Goal: Task Accomplishment & Management: Manage account settings

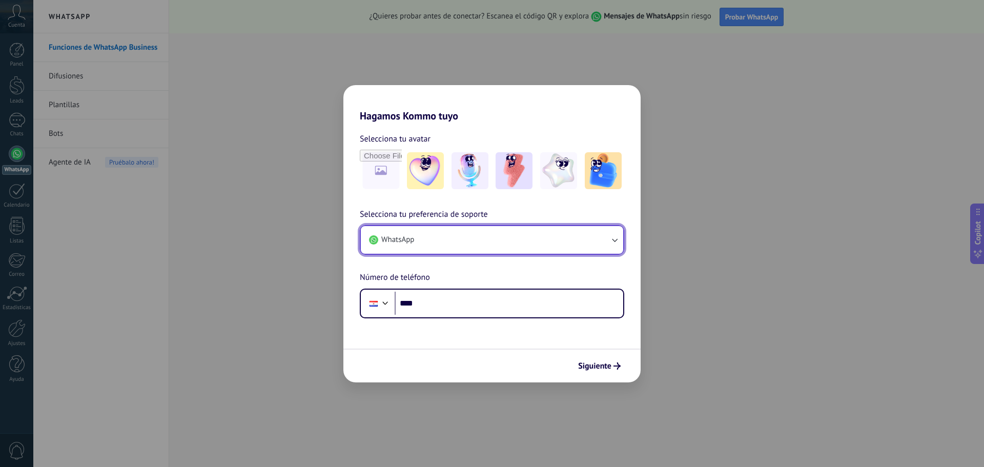
click at [469, 238] on button "WhatsApp" at bounding box center [492, 240] width 262 height 28
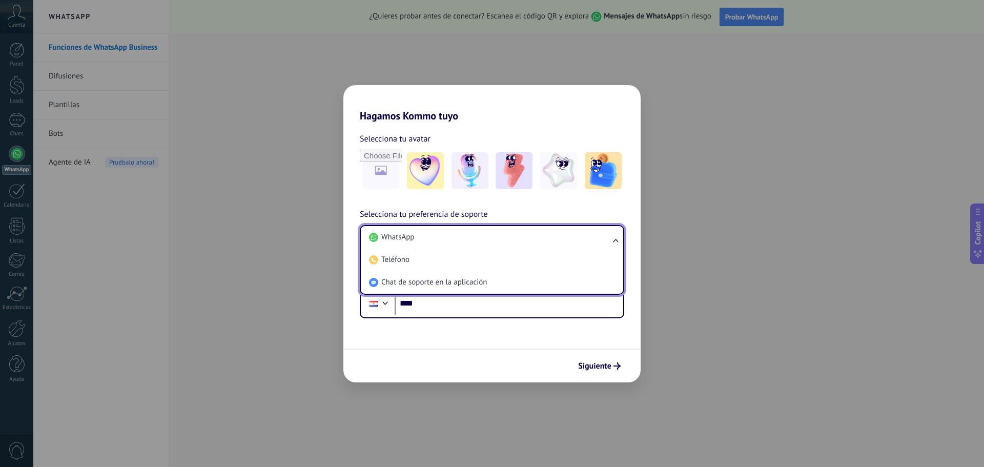
click at [469, 238] on li "WhatsApp" at bounding box center [490, 237] width 250 height 23
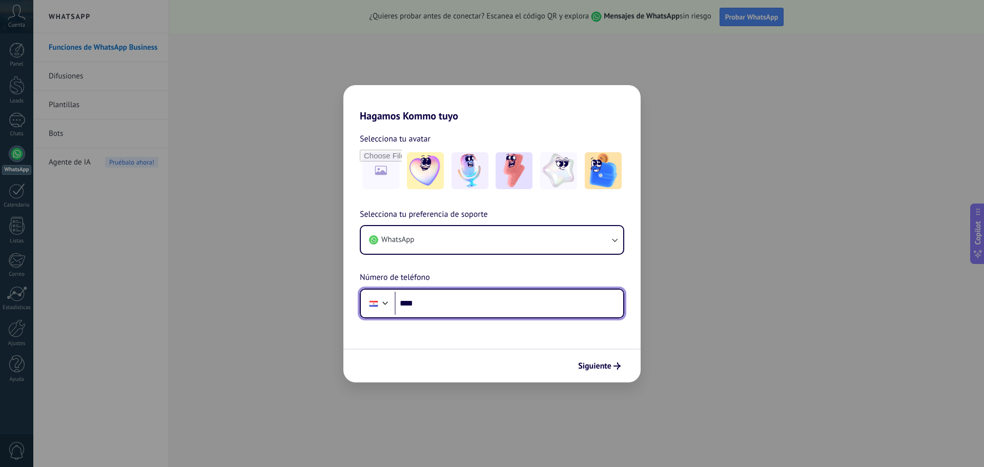
click at [434, 303] on input "****" at bounding box center [509, 304] width 229 height 24
type input "**********"
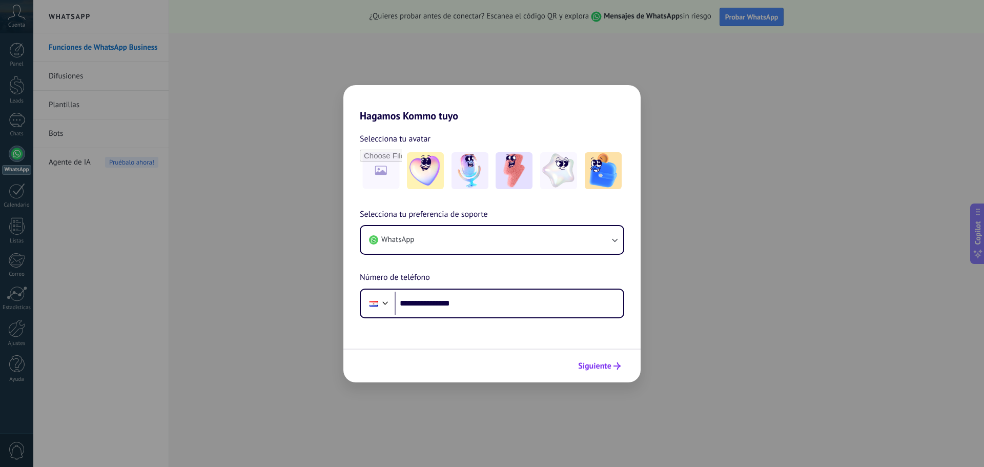
click at [602, 364] on span "Siguiente" at bounding box center [594, 365] width 33 height 7
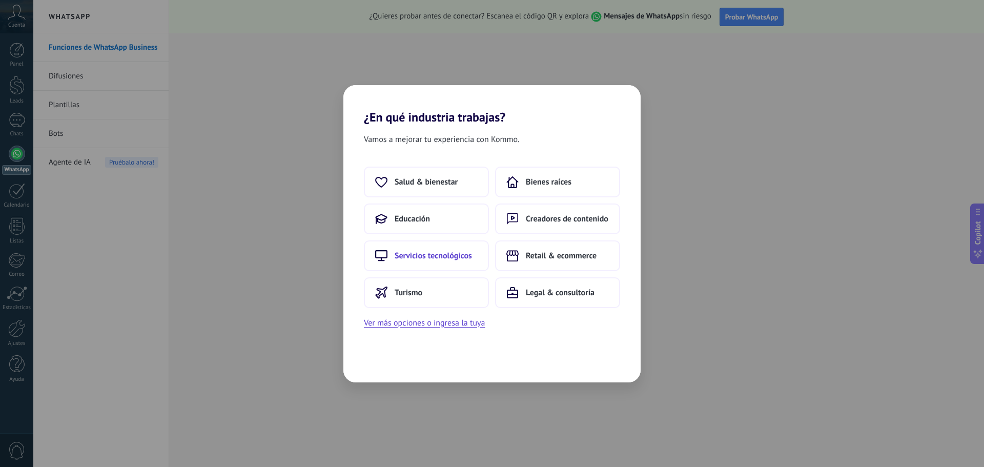
click at [435, 254] on span "Servicios tecnológicos" at bounding box center [433, 256] width 77 height 10
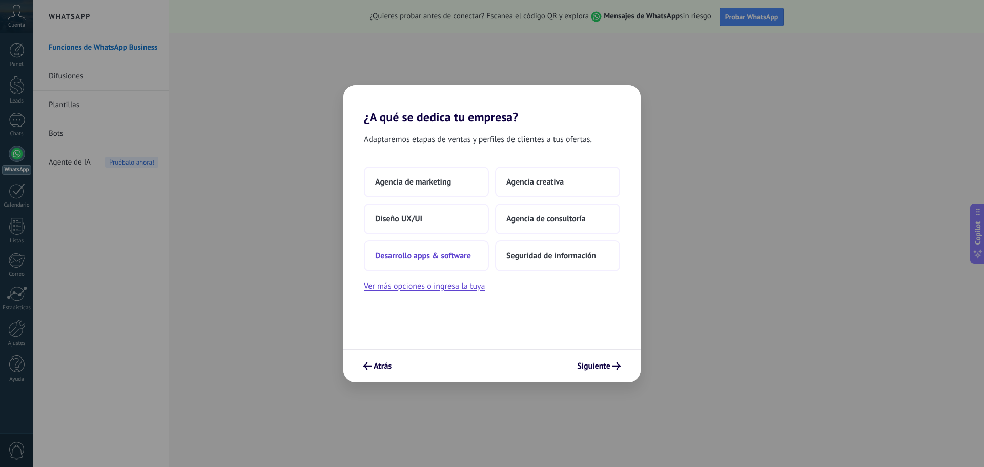
click at [461, 253] on span "Desarrollo apps & software" at bounding box center [423, 256] width 96 height 10
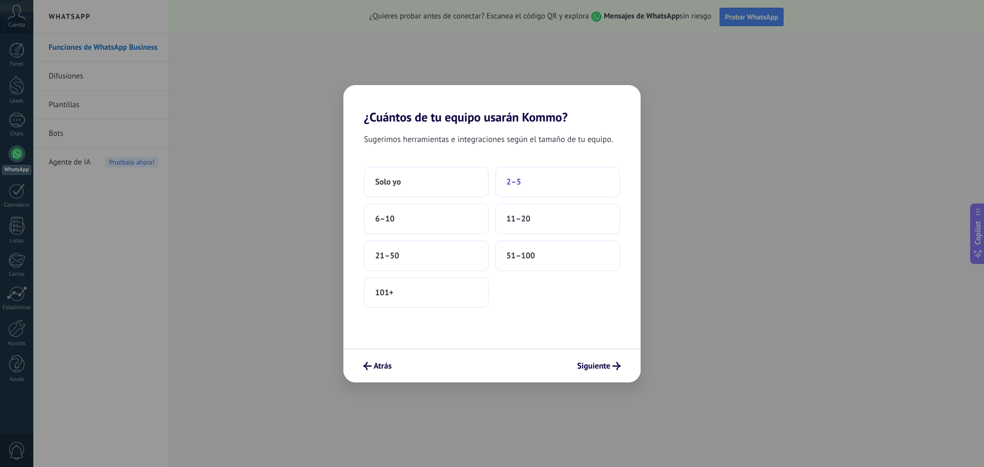
click at [508, 189] on button "2–5" at bounding box center [557, 182] width 125 height 31
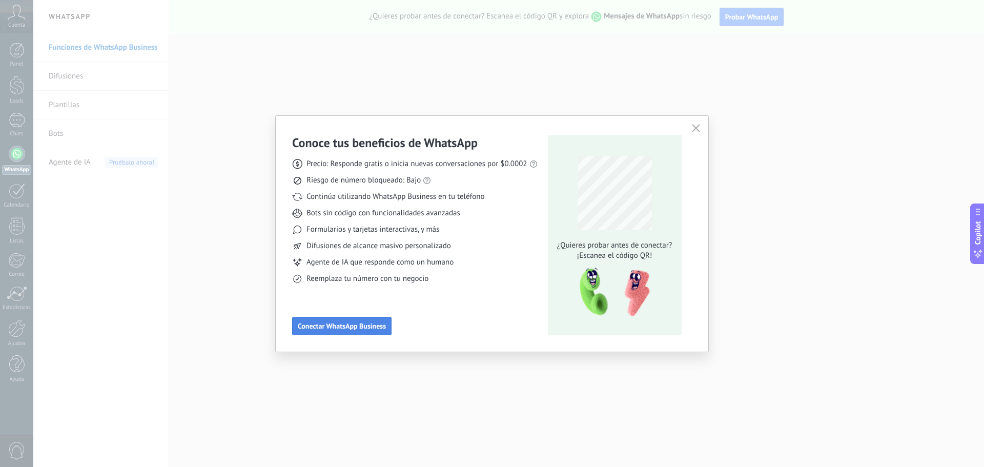
click at [367, 320] on button "Conectar WhatsApp Business" at bounding box center [341, 326] width 99 height 18
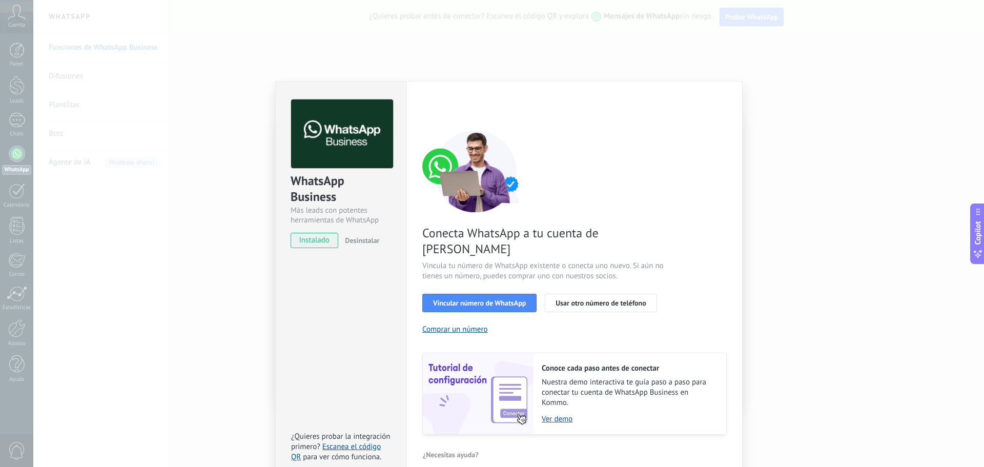
click at [326, 344] on div "WhatsApp Business Más leads con potentes herramientas de WhatsApp instalado Des…" at bounding box center [340, 281] width 131 height 400
click at [362, 442] on link "Escanea el código QR" at bounding box center [336, 452] width 90 height 20
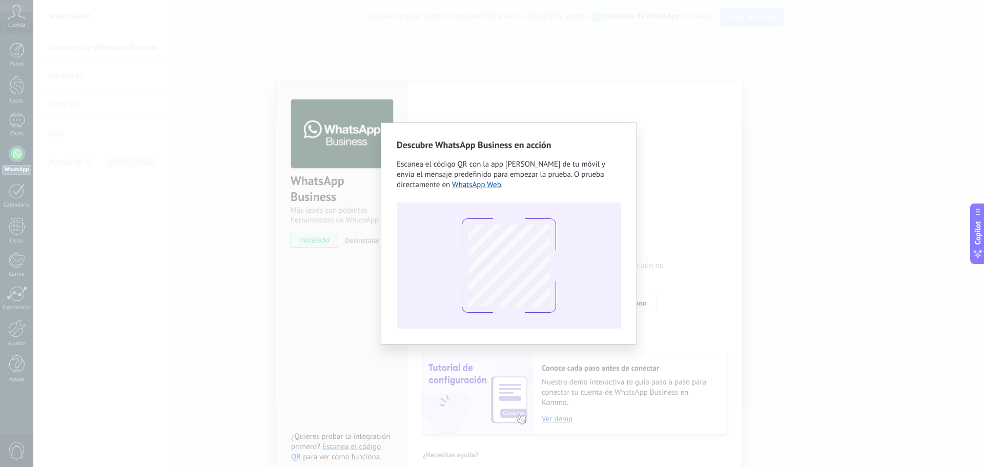
click at [670, 313] on div "Descubre WhatsApp Business en acción Escanea el código QR con la app [PERSON_NA…" at bounding box center [508, 233] width 951 height 467
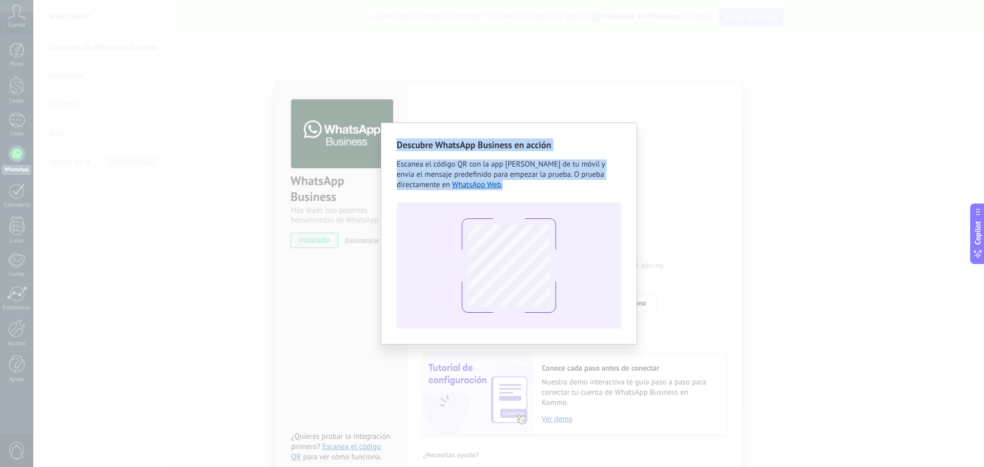
click at [670, 313] on div "Descubre WhatsApp Business en acción Escanea el código QR con la app [PERSON_NA…" at bounding box center [508, 233] width 951 height 467
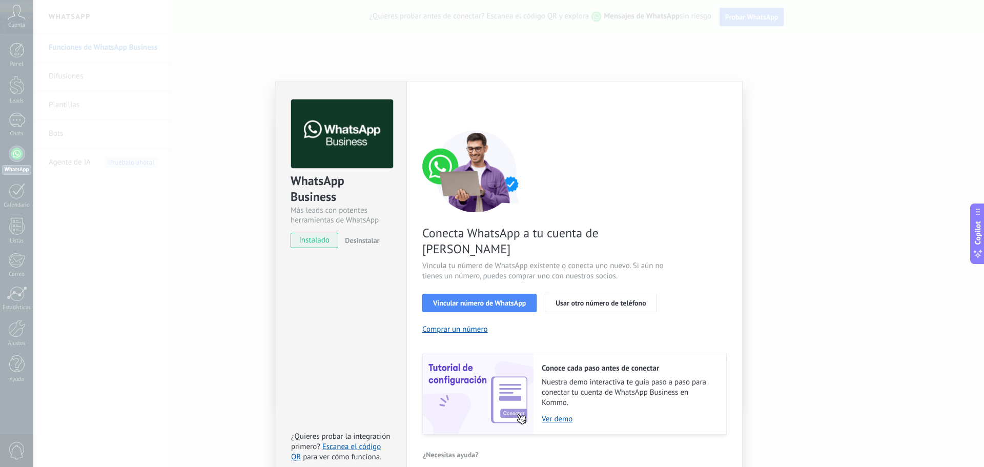
click at [795, 131] on div "WhatsApp Business Más leads con potentes herramientas de WhatsApp instalado Des…" at bounding box center [508, 233] width 951 height 467
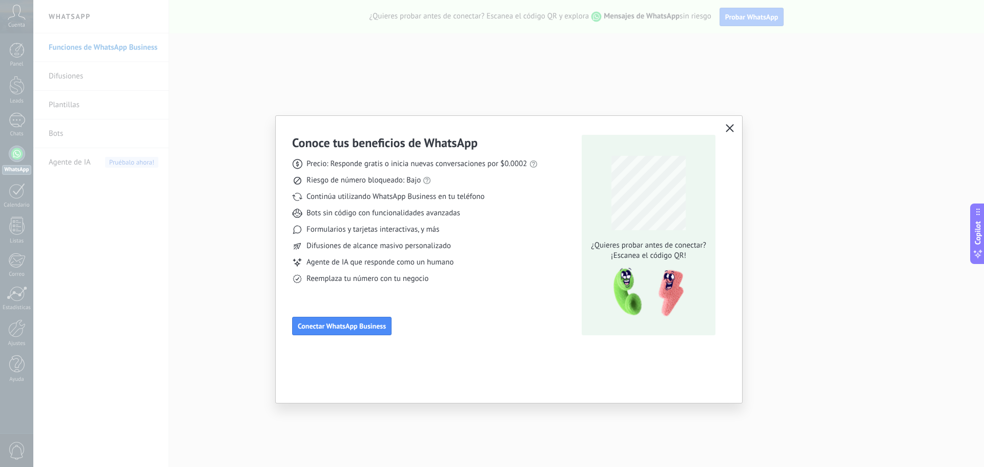
click at [795, 131] on div at bounding box center [508, 233] width 951 height 467
click at [727, 121] on div "Conoce tus beneficios de WhatsApp Precio: Responde gratis o inicia nuevas conve…" at bounding box center [509, 234] width 466 height 236
click at [737, 131] on div "Conoce tus beneficios de WhatsApp Precio: Responde gratis o inicia nuevas conve…" at bounding box center [509, 234] width 466 height 236
click at [731, 129] on use "button" at bounding box center [730, 128] width 8 height 8
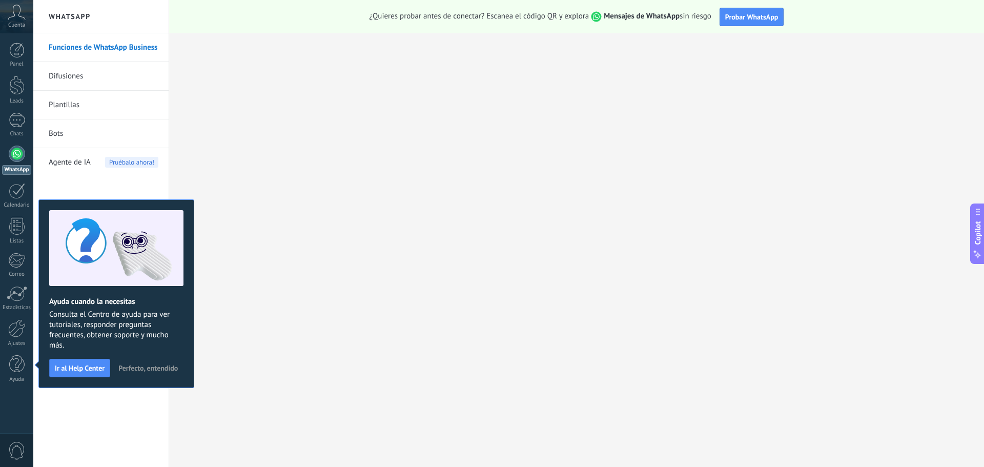
click at [151, 372] on span "Perfecto, entendido" at bounding box center [147, 367] width 59 height 7
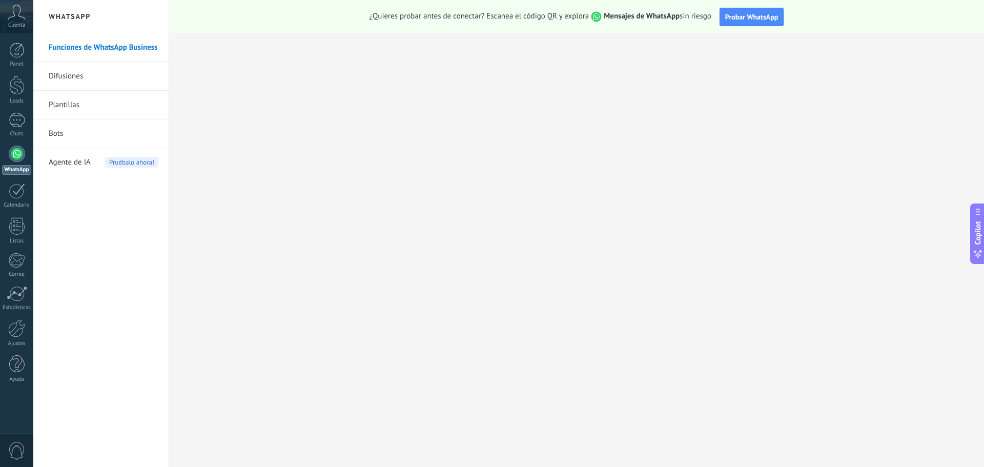
click at [19, 27] on span "Cuenta" at bounding box center [16, 25] width 17 height 7
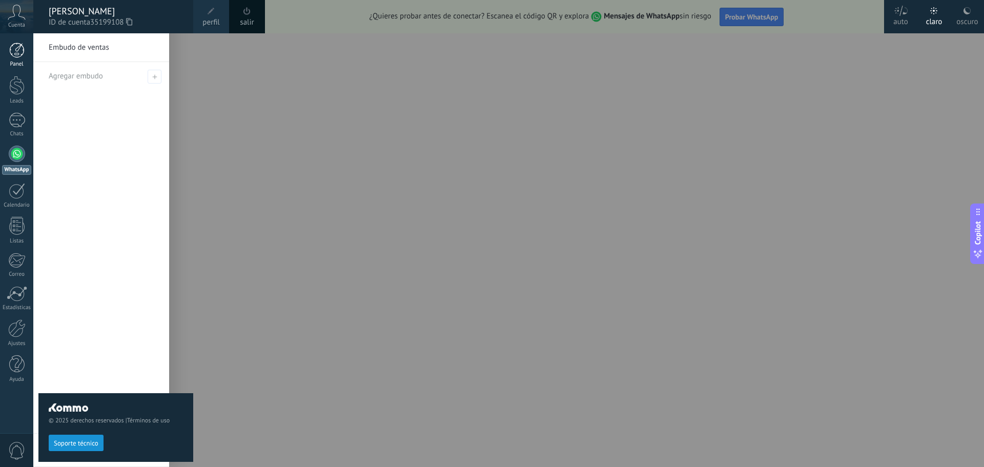
click at [23, 48] on div at bounding box center [16, 50] width 15 height 15
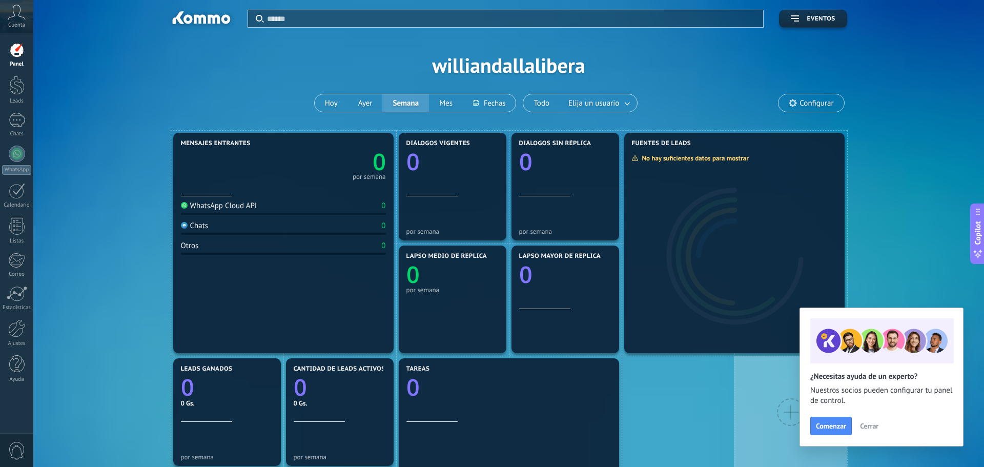
click at [870, 423] on span "Cerrar" at bounding box center [869, 425] width 18 height 7
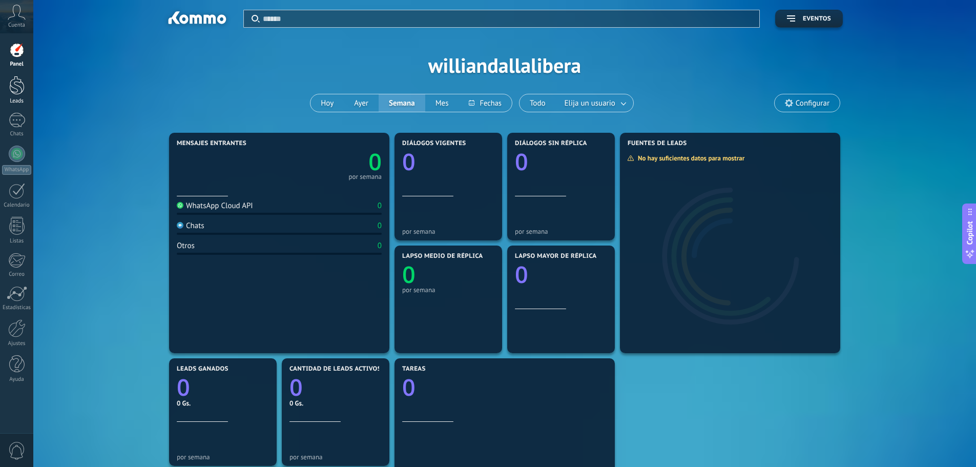
click at [15, 89] on div at bounding box center [16, 85] width 15 height 19
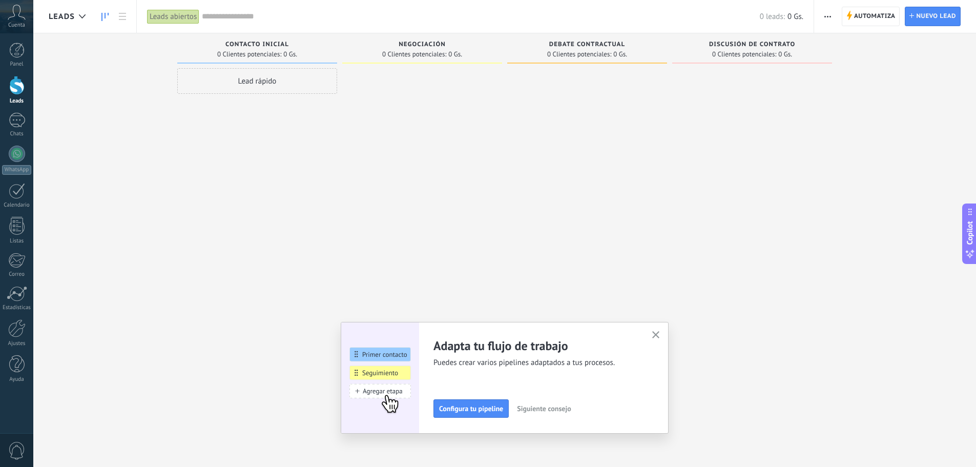
click at [658, 335] on icon "button" at bounding box center [656, 335] width 8 height 8
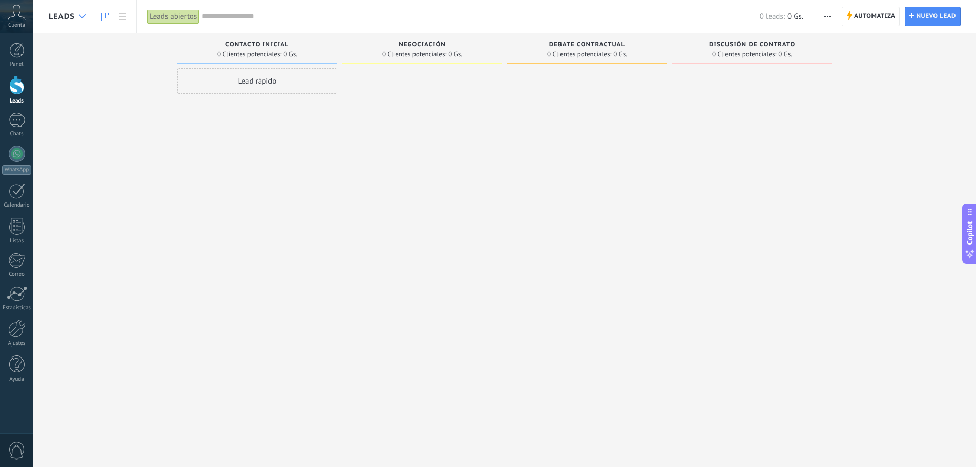
click at [81, 16] on icon at bounding box center [82, 16] width 7 height 4
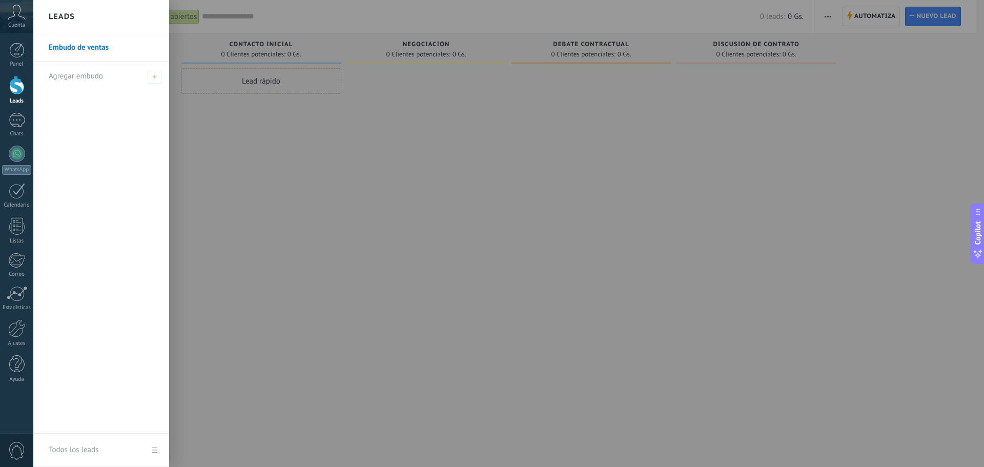
click at [232, 196] on div at bounding box center [525, 233] width 984 height 467
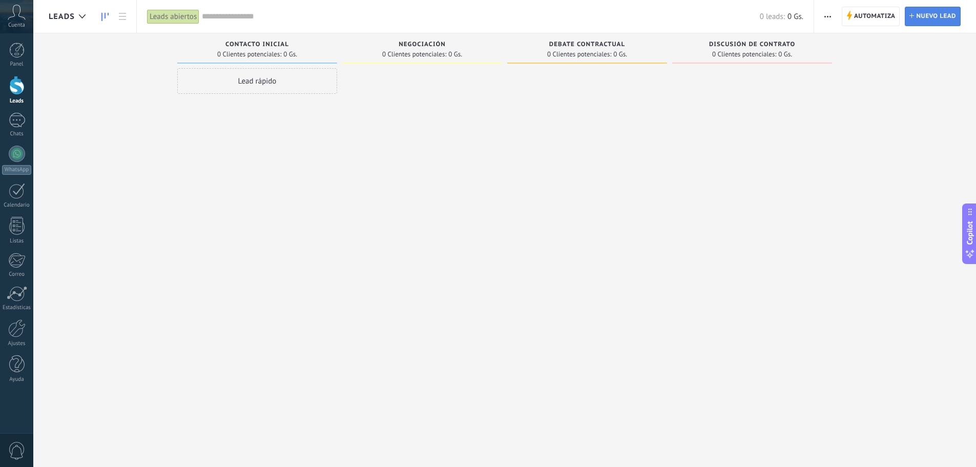
click at [925, 21] on span "Nuevo lead" at bounding box center [936, 16] width 40 height 18
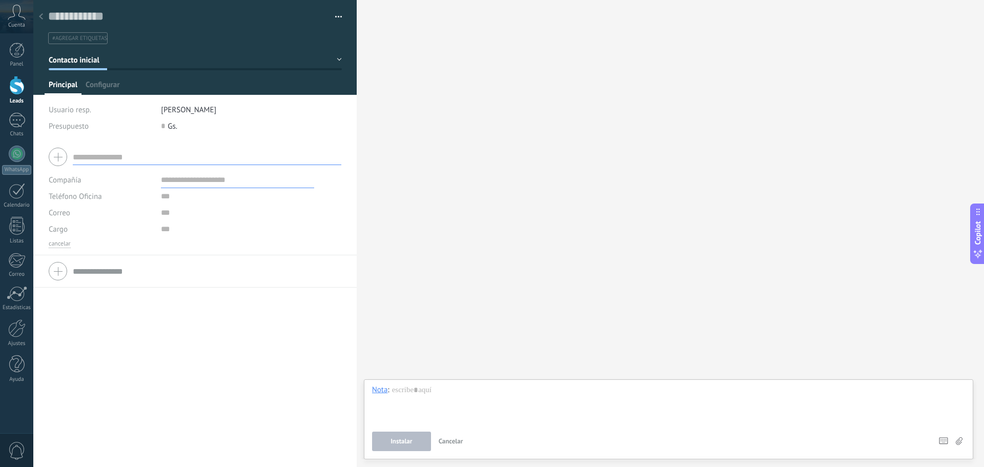
click at [515, 120] on div "Buscar Carga más Participantes: 0 Agregar usuario Bots: 0" at bounding box center [670, 233] width 627 height 467
click at [16, 122] on div at bounding box center [17, 120] width 16 height 15
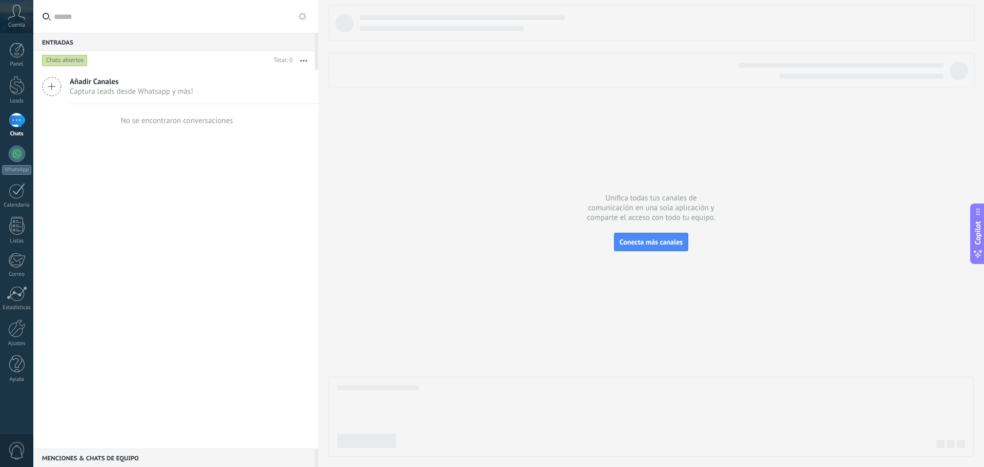
click at [50, 89] on icon at bounding box center [51, 86] width 19 height 19
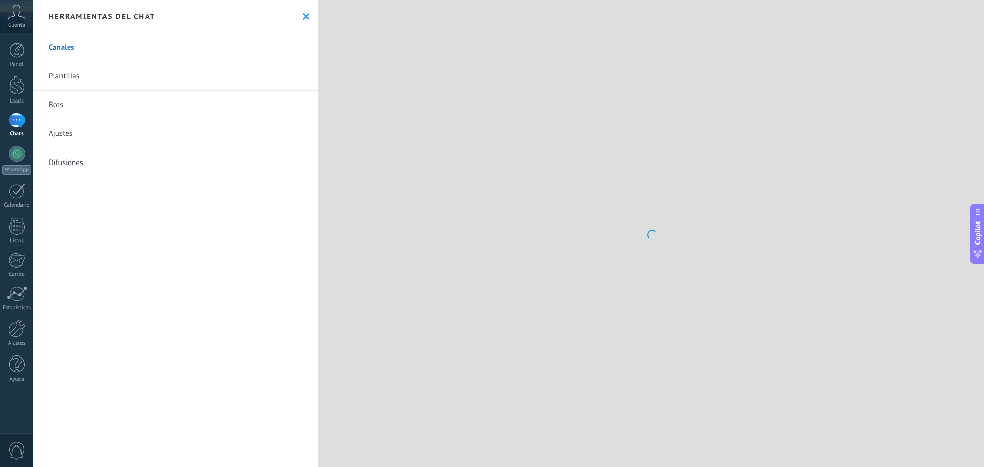
click at [96, 41] on link "Canales" at bounding box center [175, 47] width 285 height 29
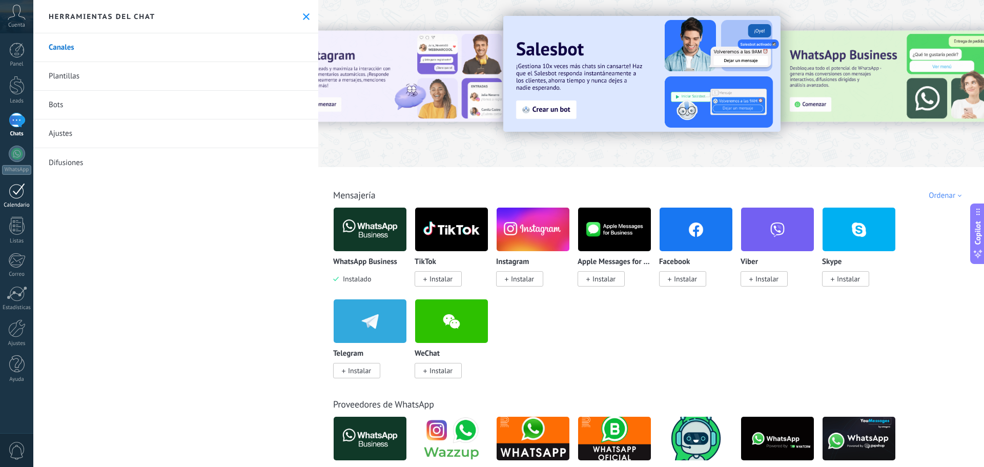
click at [18, 189] on div at bounding box center [17, 191] width 16 height 16
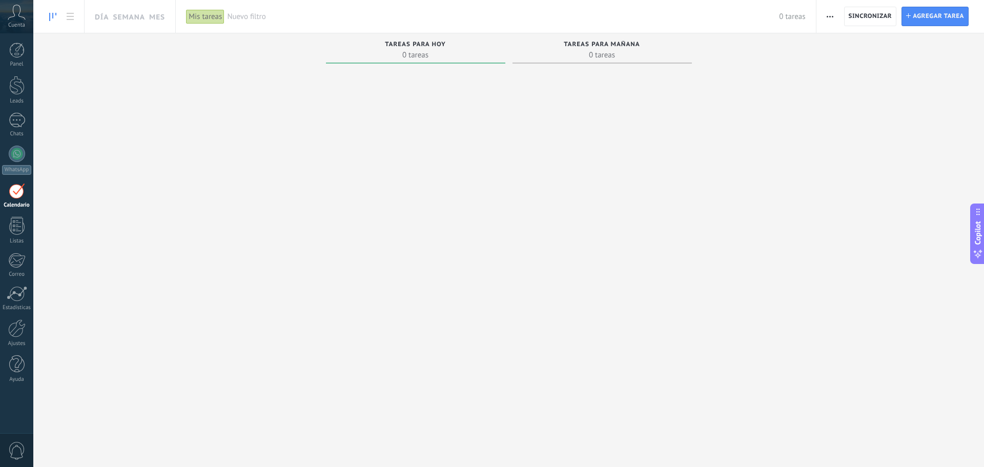
click at [200, 18] on div "Mis tareas" at bounding box center [205, 16] width 38 height 15
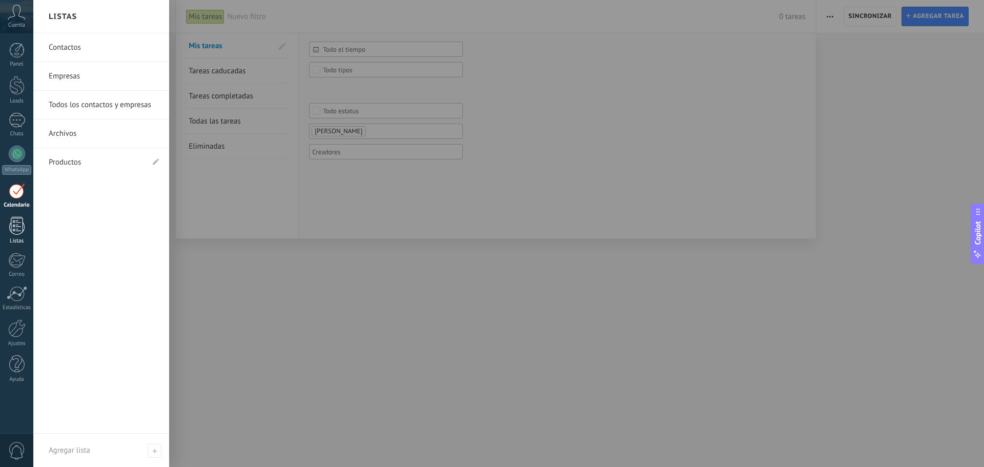
click at [15, 220] on div at bounding box center [16, 226] width 15 height 18
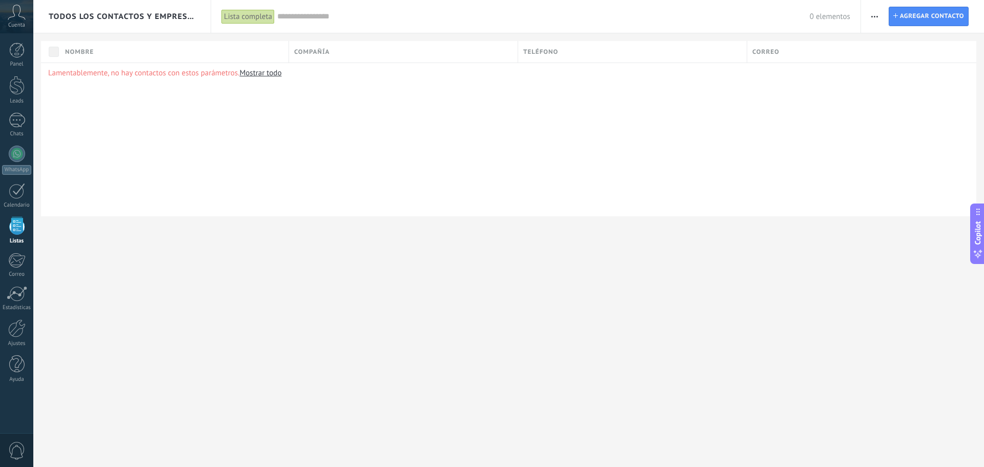
click at [270, 73] on link "Mostrar todo" at bounding box center [260, 73] width 42 height 10
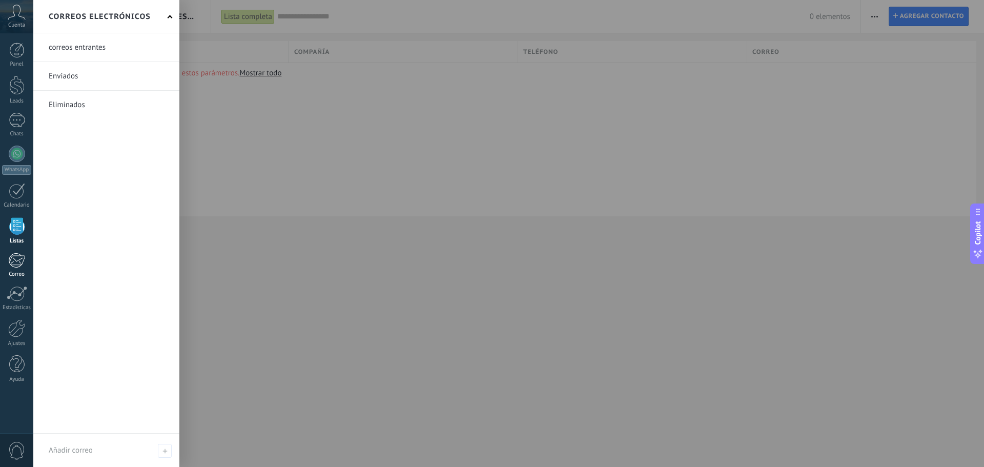
click at [14, 262] on div at bounding box center [16, 260] width 17 height 15
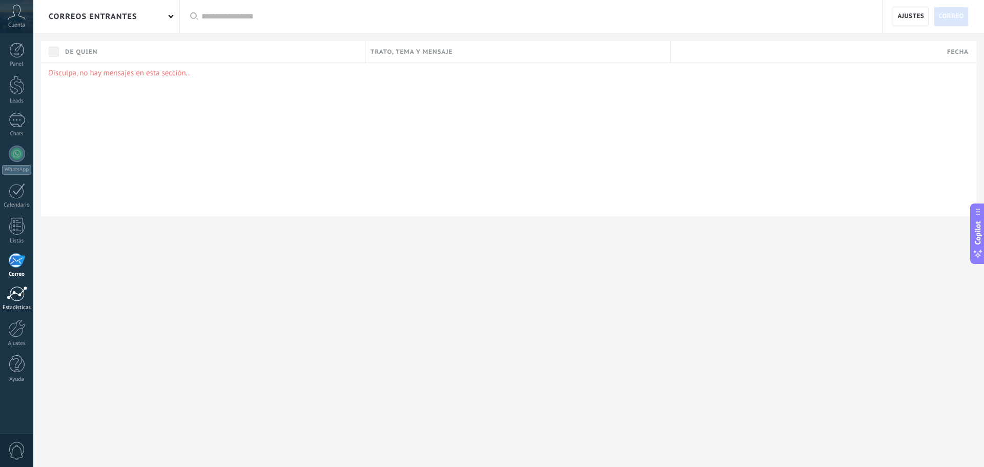
click at [19, 293] on div at bounding box center [17, 293] width 20 height 15
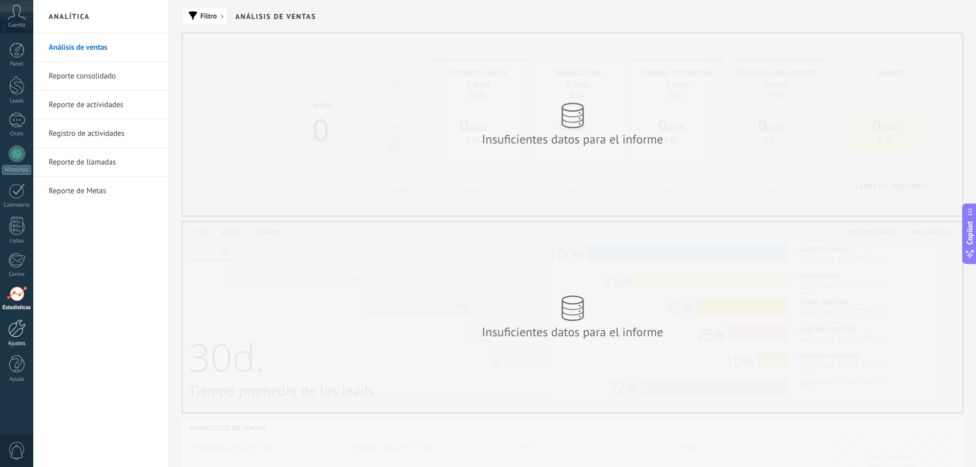
click at [17, 331] on div at bounding box center [16, 328] width 17 height 18
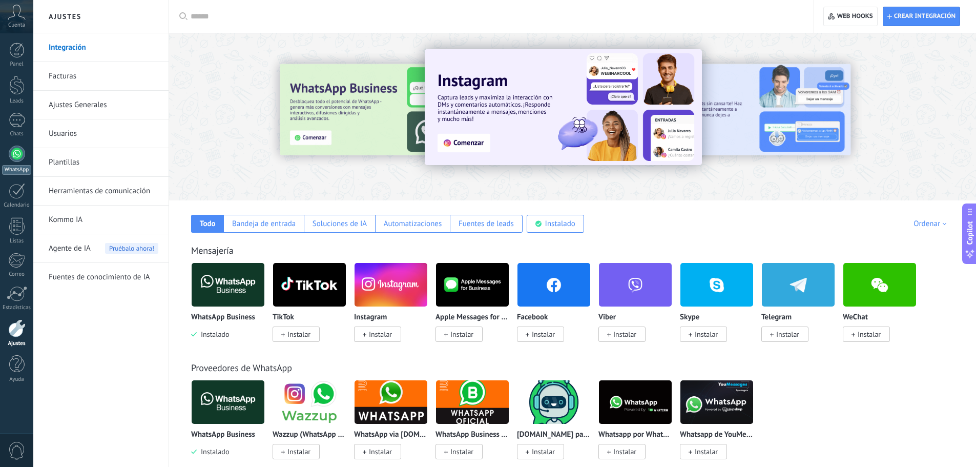
click at [14, 161] on div at bounding box center [17, 154] width 16 height 16
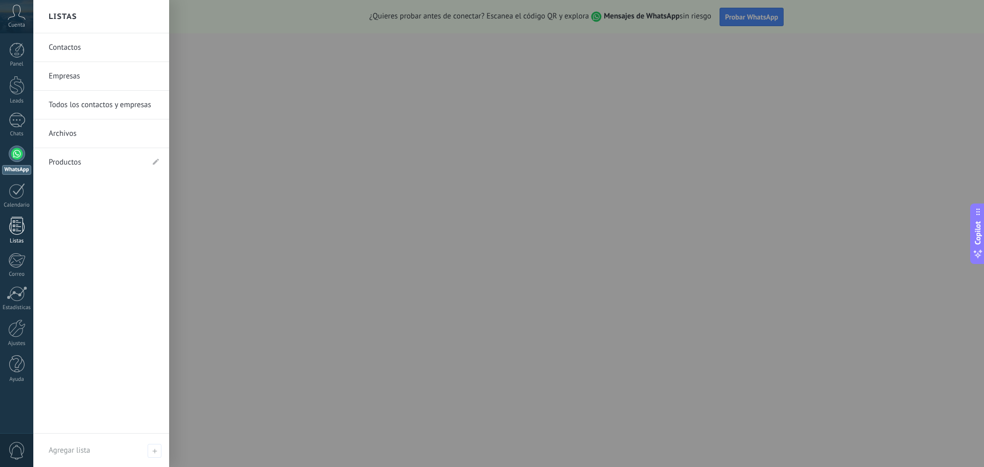
click at [16, 230] on div at bounding box center [16, 226] width 15 height 18
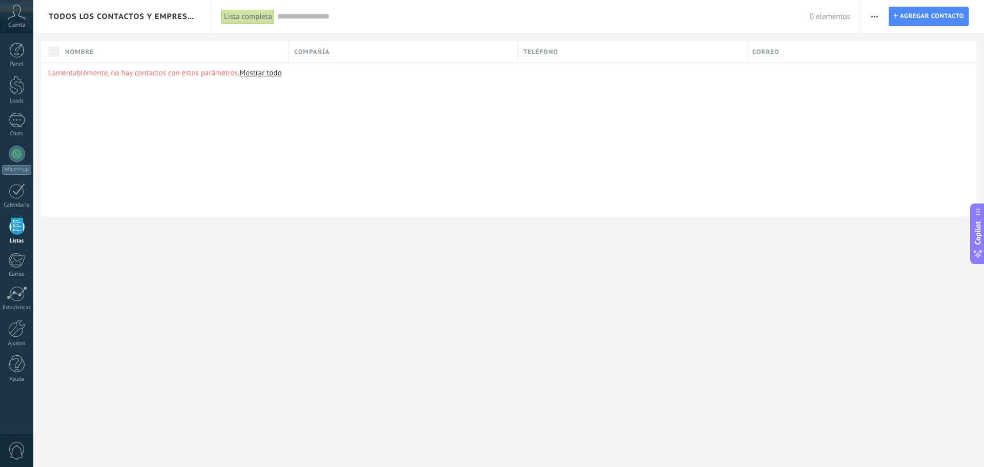
click at [266, 18] on div "Lista completa" at bounding box center [247, 16] width 53 height 15
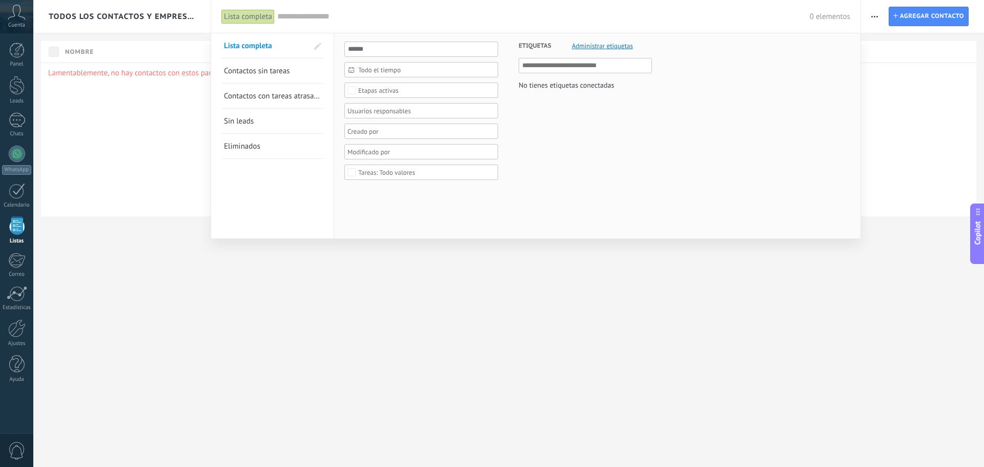
click at [197, 261] on div at bounding box center [492, 233] width 984 height 467
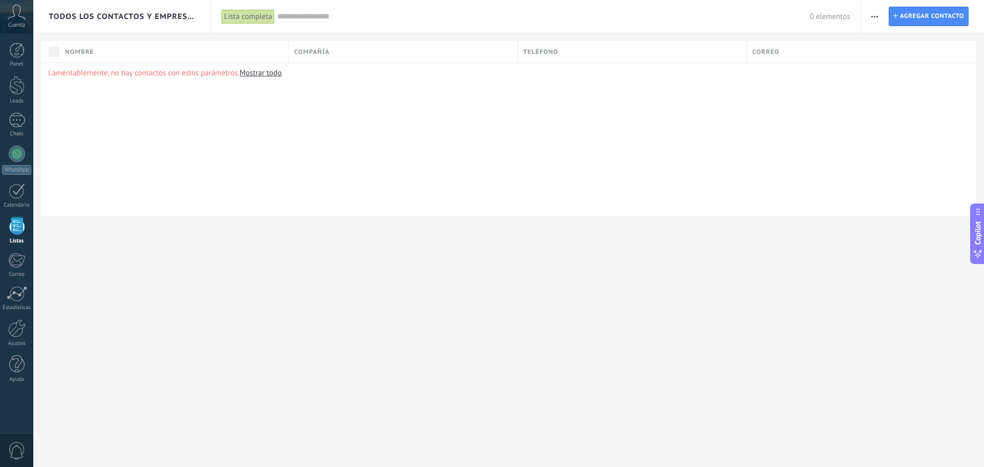
click at [20, 12] on use at bounding box center [16, 12] width 17 height 15
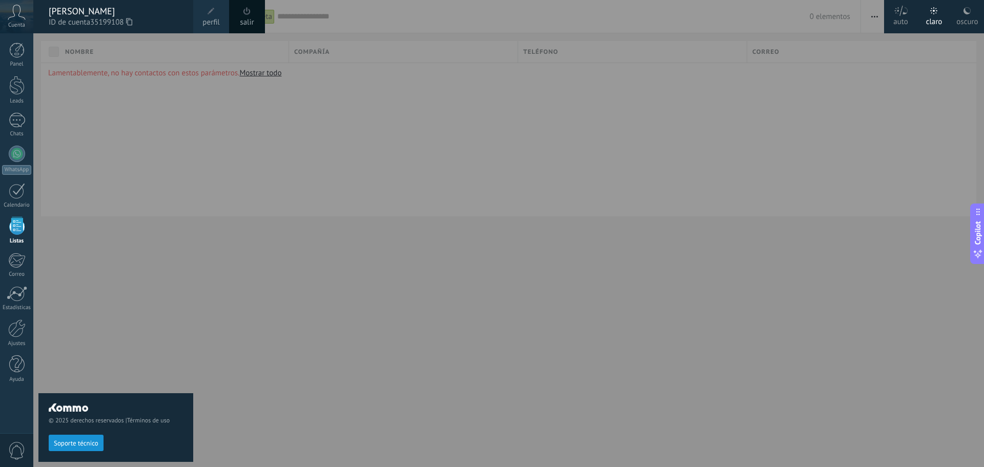
click at [95, 266] on div "© 2025 derechos reservados | Términos de uso Soporte técnico" at bounding box center [115, 250] width 155 height 434
click at [508, 240] on div at bounding box center [525, 233] width 984 height 467
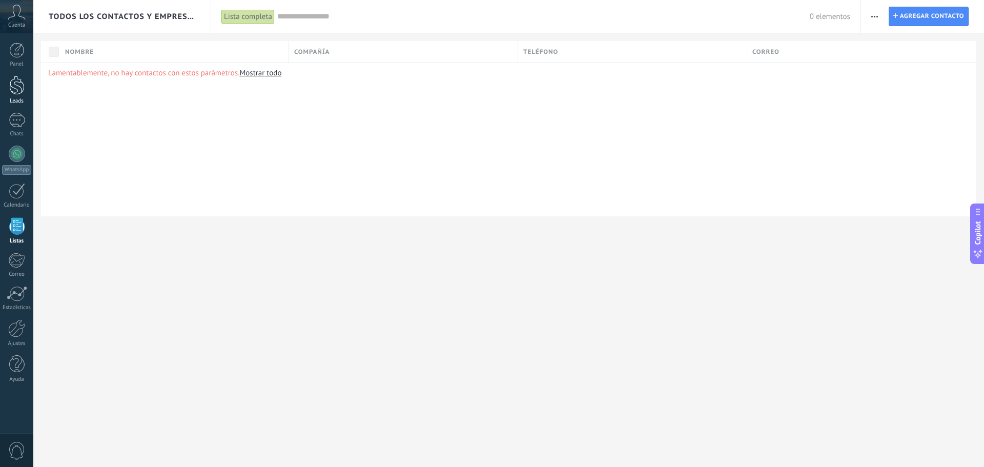
click at [20, 92] on div at bounding box center [16, 85] width 15 height 19
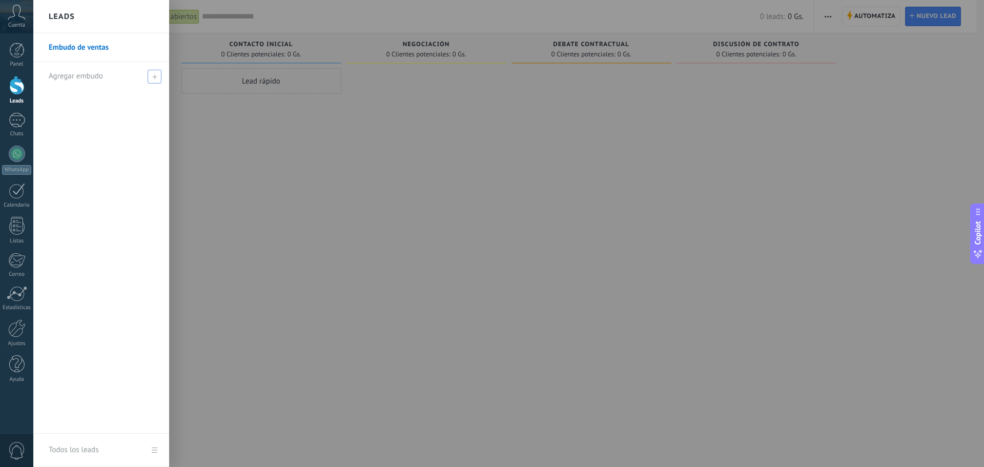
click at [158, 80] on span at bounding box center [155, 77] width 14 height 14
click at [158, 80] on span at bounding box center [155, 76] width 11 height 13
click at [156, 80] on span at bounding box center [155, 76] width 11 height 13
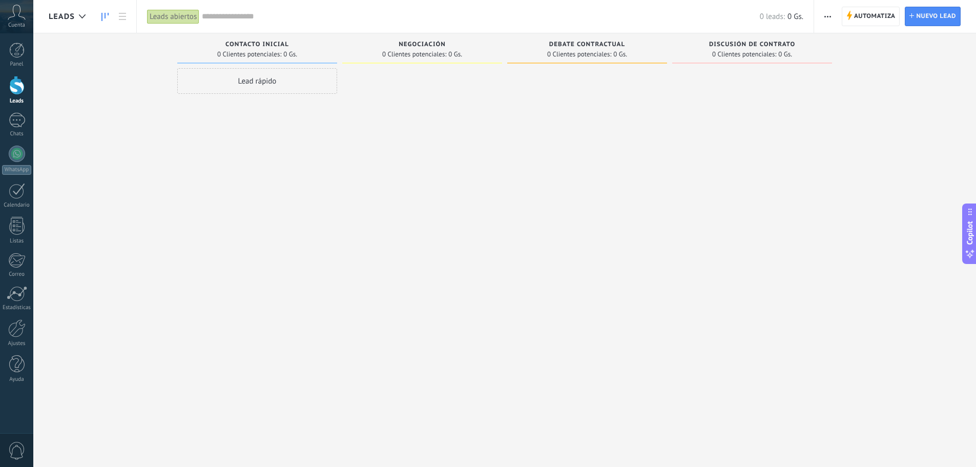
click at [182, 143] on div "Lead rápido" at bounding box center [257, 234] width 160 height 333
click at [128, 16] on link at bounding box center [122, 17] width 17 height 20
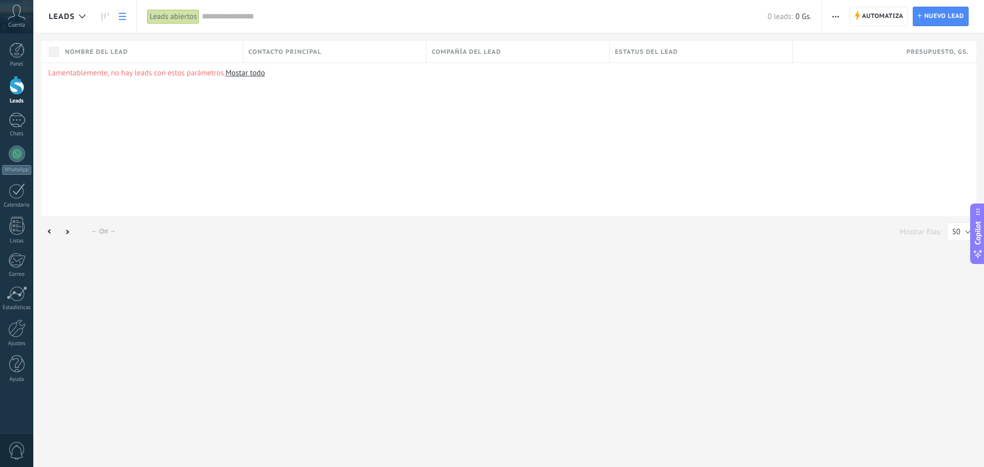
click at [125, 21] on link at bounding box center [122, 17] width 17 height 20
click at [182, 18] on div "Leads abiertos" at bounding box center [173, 16] width 52 height 15
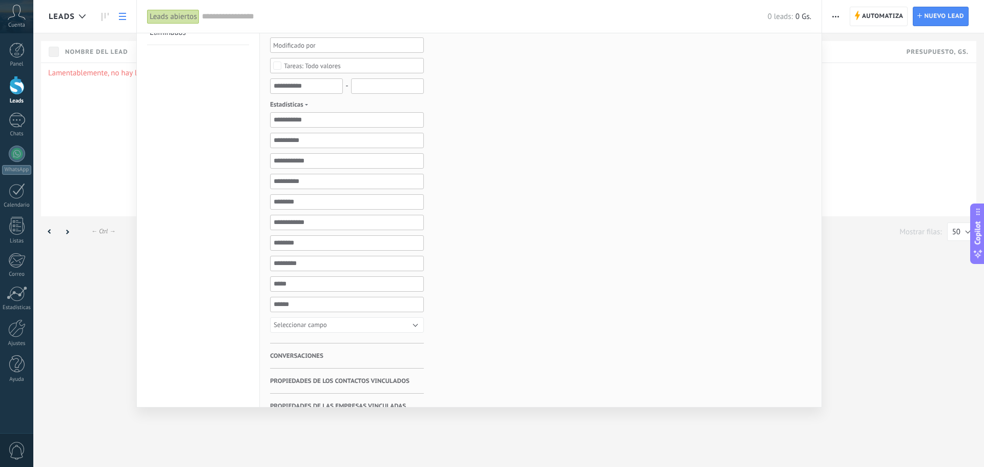
scroll to position [103, 0]
